Goal: Check status: Check status

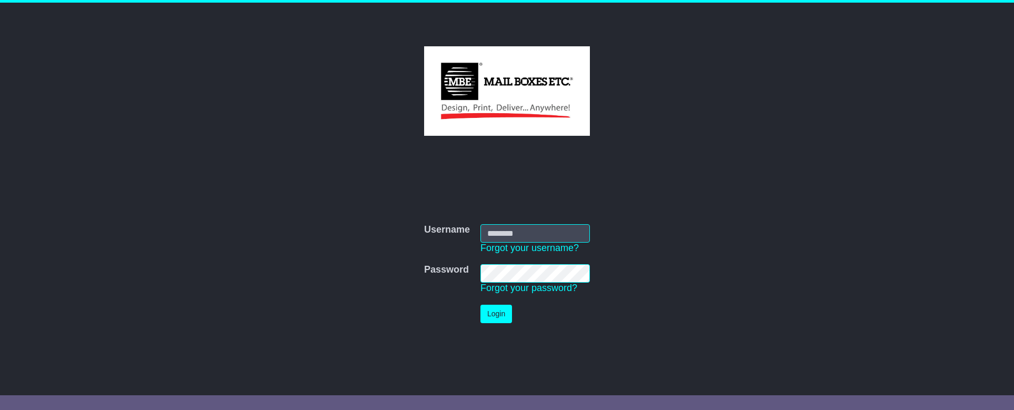
click at [0, 400] on com-1password-button at bounding box center [0, 400] width 0 height 0
type input "**********"
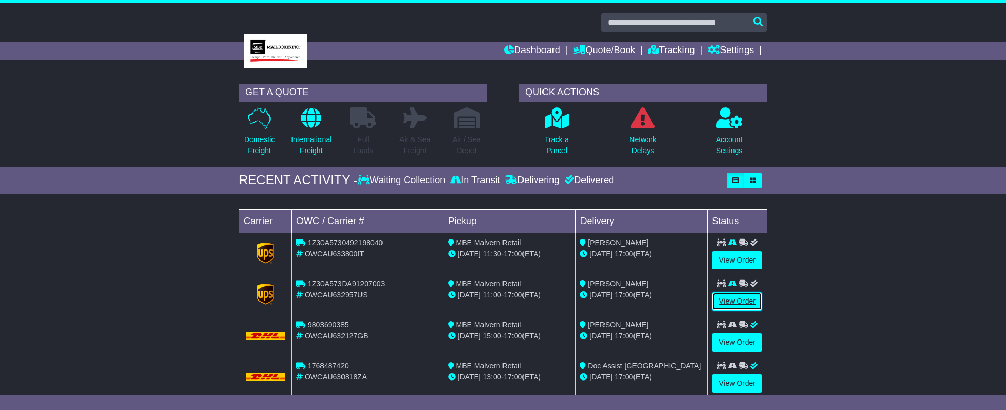
click at [736, 298] on link "View Order" at bounding box center [737, 301] width 51 height 18
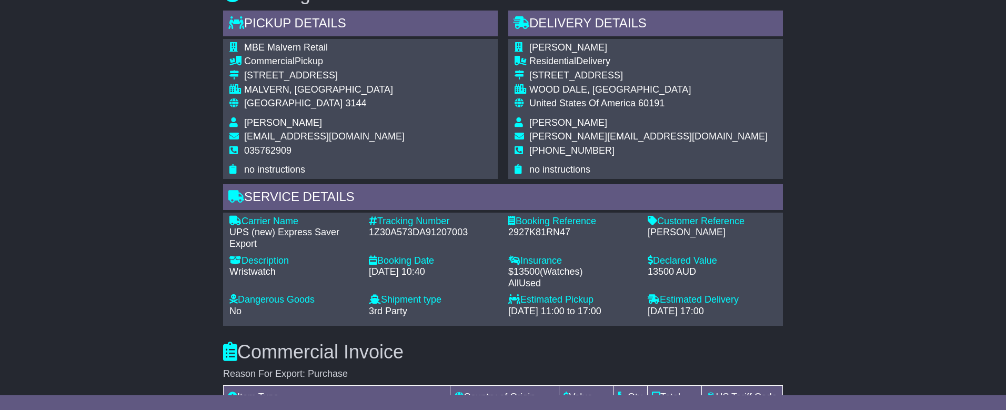
scroll to position [526, 0]
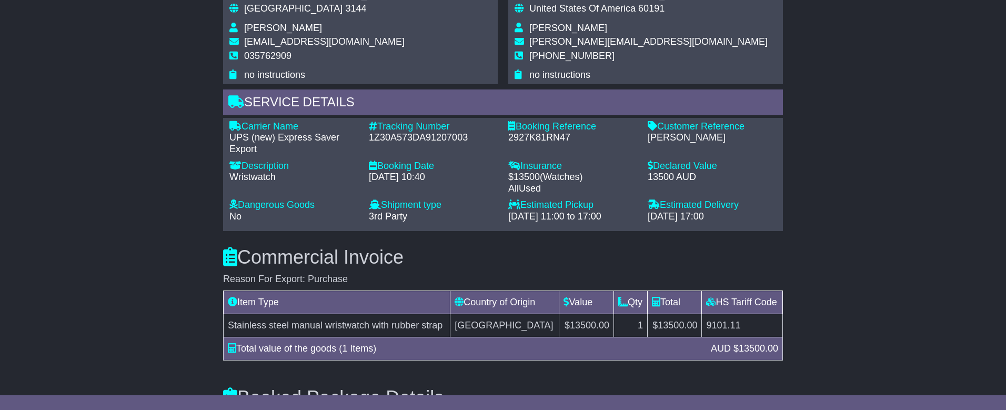
click at [748, 301] on td "HS Tariff Code" at bounding box center [742, 302] width 81 height 23
copy table "HS Tariff Code"
